Goal: Transaction & Acquisition: Purchase product/service

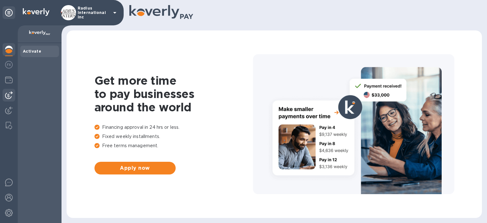
click at [10, 91] on div at bounding box center [9, 95] width 13 height 13
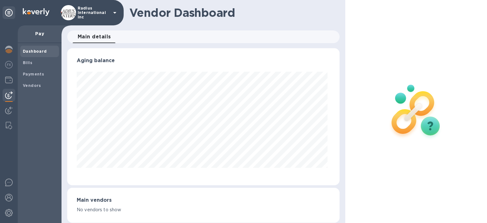
scroll to position [137, 270]
click at [44, 75] on span "Payments" at bounding box center [40, 74] width 34 height 6
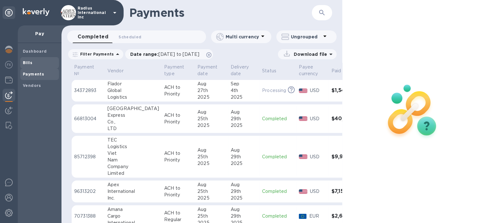
click at [32, 60] on span "Bills" at bounding box center [40, 63] width 34 height 6
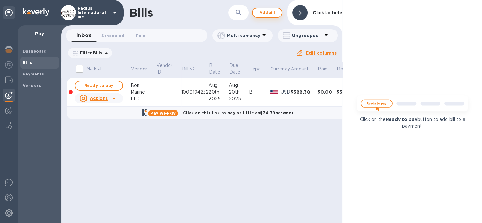
click at [270, 14] on span "Add bill" at bounding box center [267, 13] width 19 height 8
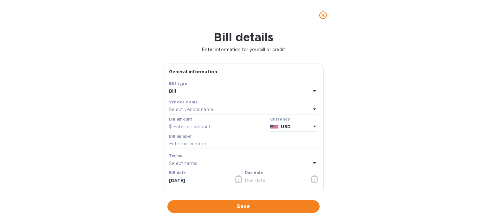
click at [191, 106] on div "Select vendor name" at bounding box center [240, 109] width 142 height 9
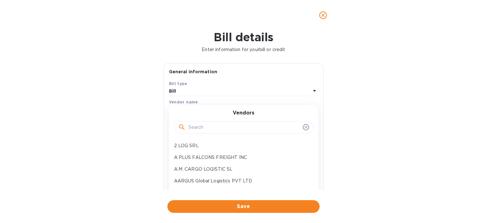
click at [207, 129] on input "text" at bounding box center [244, 128] width 112 height 10
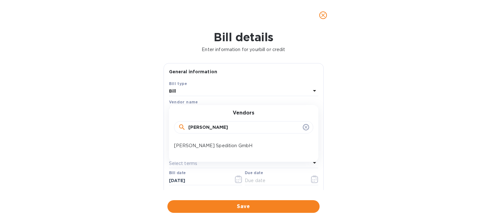
type input "[PERSON_NAME]"
click at [203, 141] on div "[PERSON_NAME] Spedition GmbH" at bounding box center [240, 146] width 139 height 12
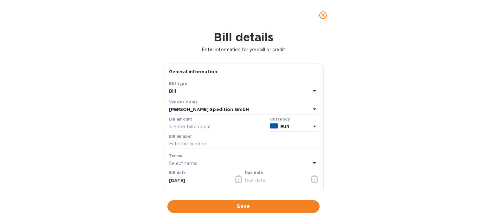
click at [211, 126] on input "text" at bounding box center [218, 127] width 99 height 10
type input "3,020.87"
type input "[DATE]"
click at [266, 181] on input "text" at bounding box center [275, 181] width 60 height 10
click at [312, 180] on icon "button" at bounding box center [312, 179] width 1 height 1
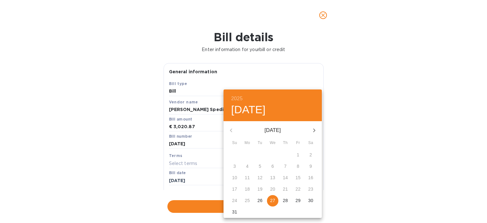
drag, startPoint x: 272, startPoint y: 201, endPoint x: 319, endPoint y: 194, distance: 47.1
click at [272, 201] on p "27" at bounding box center [272, 200] width 5 height 6
type input "[DATE]"
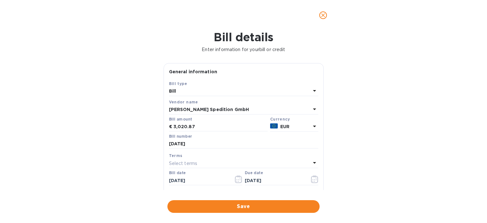
click at [379, 181] on div "2025 Wed, Aug [DATE] Mo Tu We Th Fr Sa 27 28 29 30 31 1 2 3 4 5 6 7 8 9 10 11 1…" at bounding box center [243, 111] width 487 height 223
click at [290, 204] on span "Save" at bounding box center [243, 206] width 142 height 8
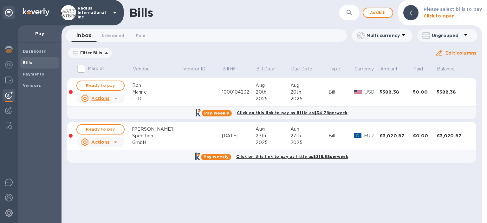
drag, startPoint x: 106, startPoint y: 130, endPoint x: 327, endPoint y: 141, distance: 221.1
click at [106, 130] on span "Ready to pay" at bounding box center [100, 129] width 37 height 8
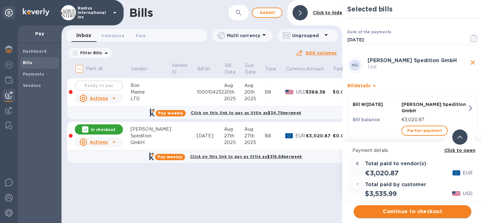
click at [439, 211] on span "Continue to checkout" at bounding box center [412, 212] width 107 height 8
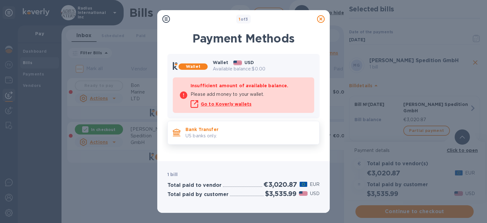
click at [249, 134] on p "US banks only." at bounding box center [249, 135] width 129 height 7
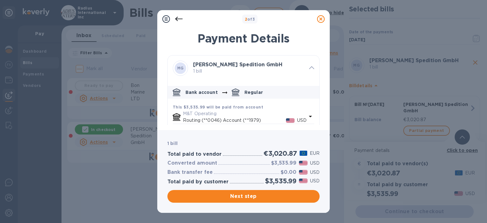
scroll to position [71, 0]
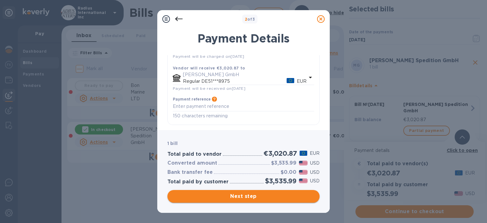
click at [272, 194] on span "Next step" at bounding box center [243, 196] width 142 height 8
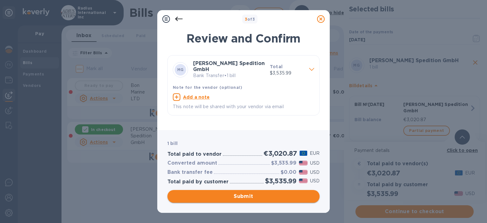
drag, startPoint x: 212, startPoint y: 193, endPoint x: 229, endPoint y: 193, distance: 17.8
click at [212, 193] on span "Submit" at bounding box center [243, 196] width 142 height 8
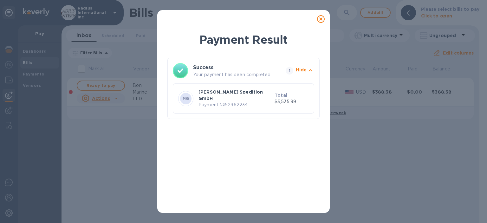
drag, startPoint x: 322, startPoint y: 19, endPoint x: 302, endPoint y: 182, distance: 163.8
click at [322, 19] on icon at bounding box center [321, 19] width 8 height 8
